Goal: Obtain resource: Download file/media

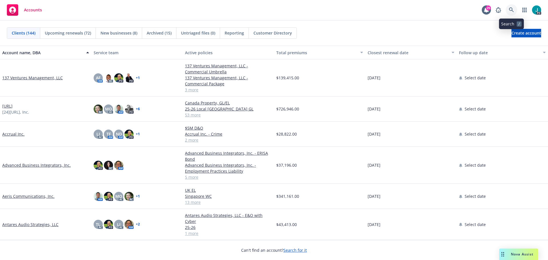
click at [511, 12] on icon at bounding box center [511, 9] width 5 height 5
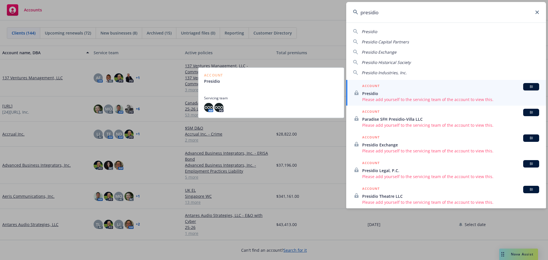
type input "presidio"
click at [396, 94] on span "Presidio" at bounding box center [450, 93] width 177 height 6
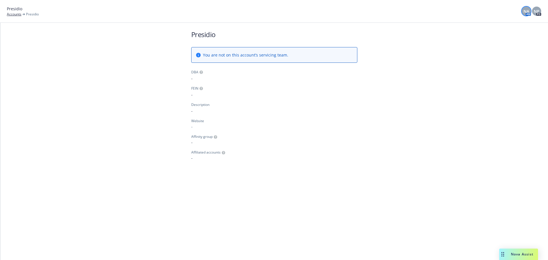
click at [527, 11] on span "NA" at bounding box center [526, 11] width 6 height 6
click at [537, 9] on span "NP" at bounding box center [536, 11] width 6 height 6
drag, startPoint x: 533, startPoint y: 25, endPoint x: 530, endPoint y: 25, distance: 3.4
click at [532, 25] on icon "close" at bounding box center [532, 26] width 3 height 3
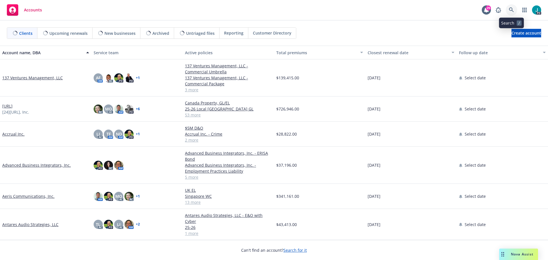
click at [513, 9] on icon at bounding box center [511, 9] width 5 height 5
click at [513, 10] on icon at bounding box center [511, 9] width 5 height 5
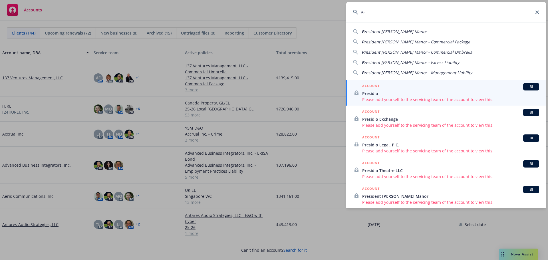
type input "P"
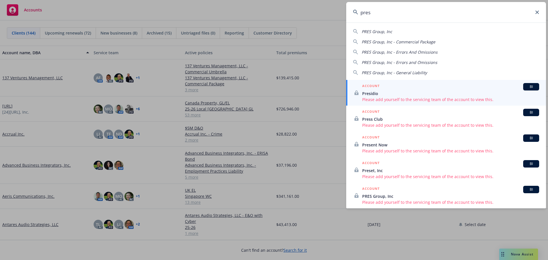
click at [375, 13] on input "pres" at bounding box center [446, 12] width 200 height 21
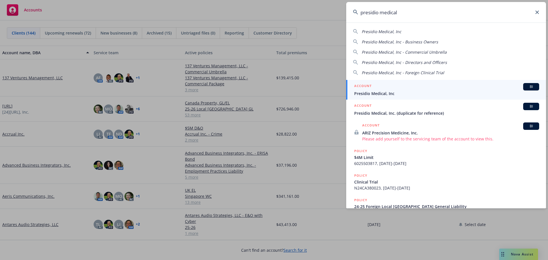
type input "presidio medical"
click at [379, 94] on span "Presidio Medical, Inc" at bounding box center [446, 93] width 185 height 6
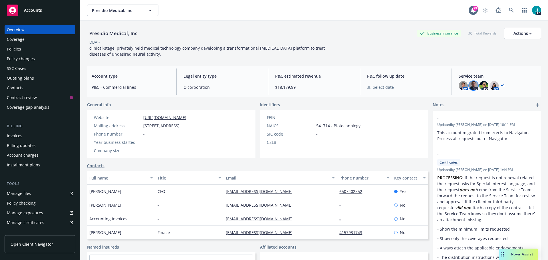
click at [469, 86] on img at bounding box center [473, 85] width 9 height 9
click at [466, 100] on icon "close" at bounding box center [465, 100] width 3 height 3
click at [471, 86] on img at bounding box center [473, 85] width 9 height 9
click at [464, 102] on icon "close" at bounding box center [465, 100] width 3 height 3
click at [23, 48] on div "Policies" at bounding box center [40, 48] width 66 height 9
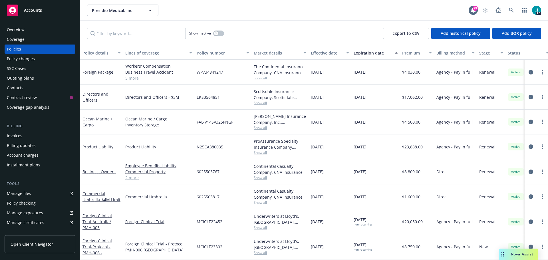
scroll to position [4, 0]
click at [32, 28] on div "Overview" at bounding box center [40, 29] width 66 height 9
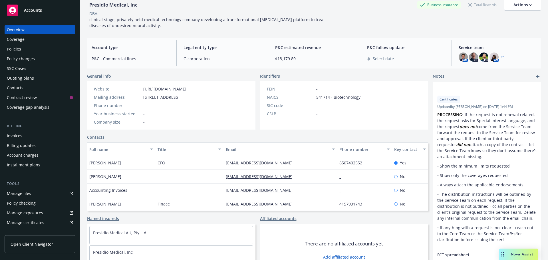
scroll to position [45, 0]
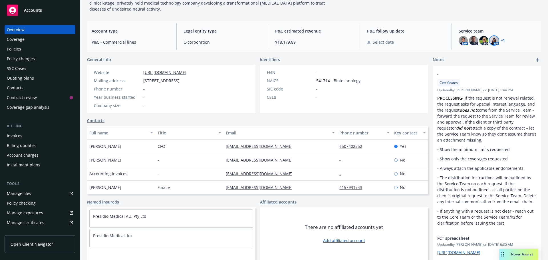
click at [493, 44] on img at bounding box center [493, 40] width 9 height 9
click at [501, 39] on link "+ 1" at bounding box center [503, 40] width 4 height 3
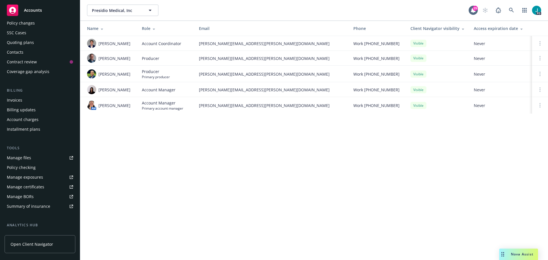
scroll to position [11, 0]
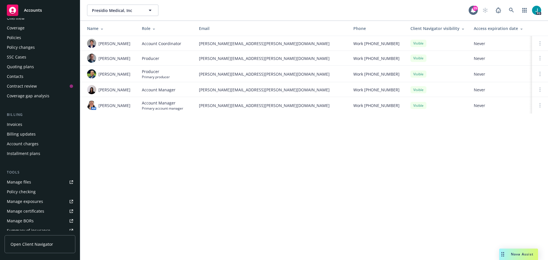
click at [517, 253] on span "Nova Assist" at bounding box center [522, 254] width 23 height 5
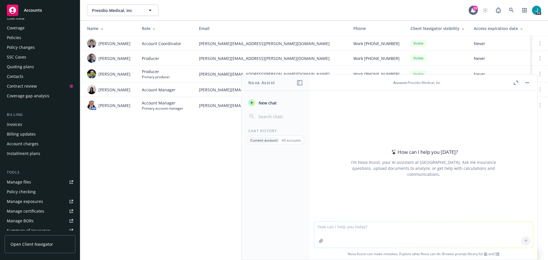
click at [326, 230] on textarea at bounding box center [423, 234] width 218 height 26
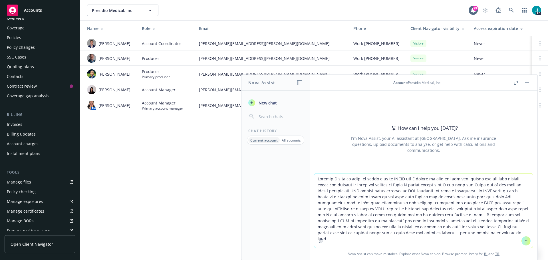
type textarea "Alright I need to write an email over to DIMAS and I wanted to just let him kno…"
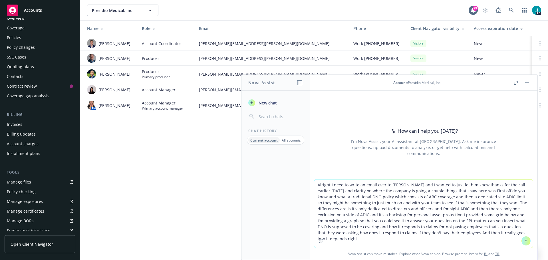
click at [521, 241] on button at bounding box center [525, 240] width 9 height 9
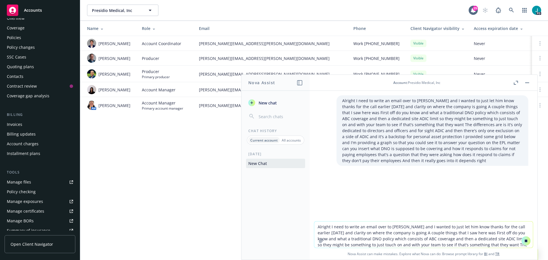
click at [27, 41] on div "Policies" at bounding box center [40, 37] width 66 height 9
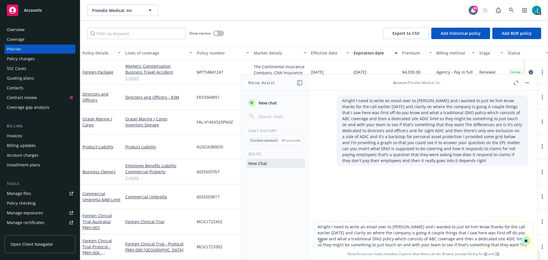
click at [529, 82] on button "button" at bounding box center [526, 82] width 7 height 7
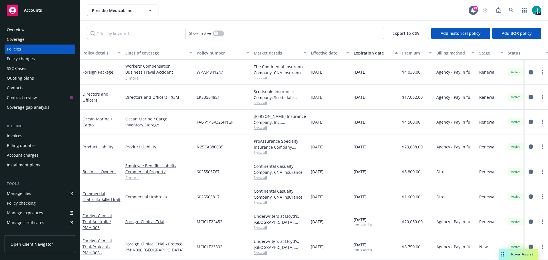
click at [528, 98] on icon "circleInformation" at bounding box center [530, 97] width 5 height 5
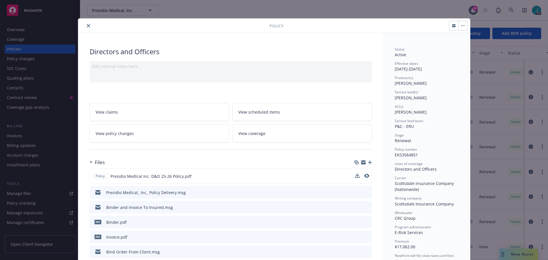
click at [351, 173] on div "Policy Presidio Medical Inc. D&O 25-26 Policy.pdf" at bounding box center [231, 175] width 282 height 15
click at [354, 175] on icon "download file" at bounding box center [356, 175] width 5 height 5
click at [85, 29] on button "close" at bounding box center [88, 25] width 7 height 7
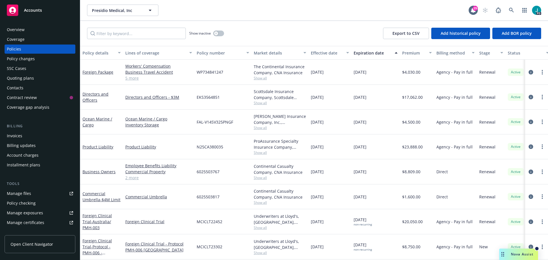
click at [511, 255] on span "Nova Assist" at bounding box center [522, 254] width 23 height 5
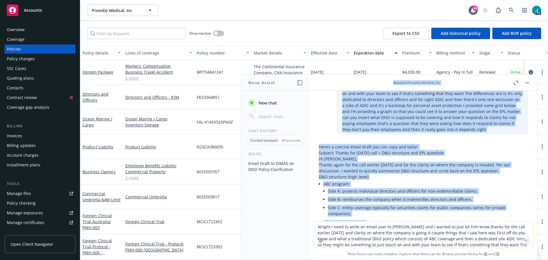
scroll to position [24, 0]
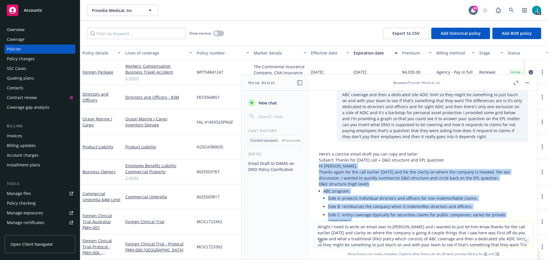
drag, startPoint x: 419, startPoint y: 165, endPoint x: 315, endPoint y: 165, distance: 104.4
